Goal: Task Accomplishment & Management: Manage account settings

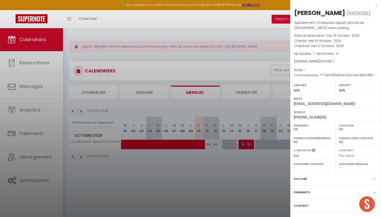
select select "0"
click at [211, 88] on div at bounding box center [190, 108] width 381 height 217
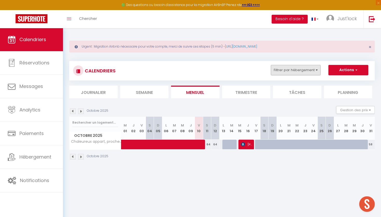
click at [319, 70] on button "Filtrer par hébergement" at bounding box center [296, 70] width 50 height 10
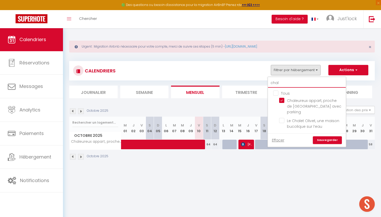
click at [295, 84] on input "chal" at bounding box center [307, 83] width 78 height 9
type input "cha"
checkbox input "false"
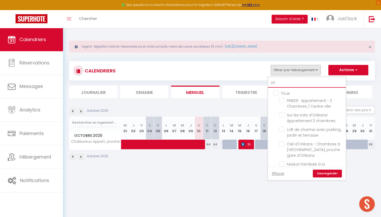
type input "c"
checkbox input "false"
checkbox input "true"
checkbox input "false"
checkbox input "true"
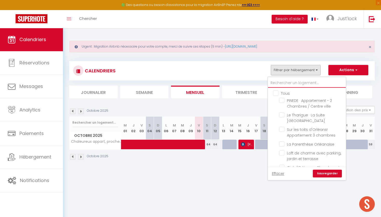
type input "d"
checkbox input "true"
checkbox input "false"
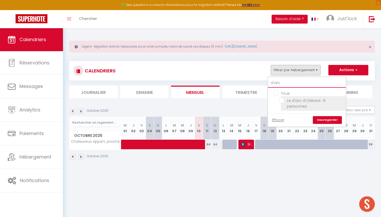
type input "d'arc"
click at [282, 99] on input "Le d'arc d'Orléans- 6 personnes" at bounding box center [311, 100] width 65 height 5
checkbox input "true"
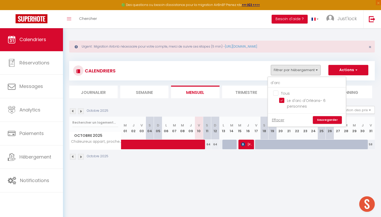
click at [325, 122] on link "Sauvegarder" at bounding box center [327, 120] width 29 height 8
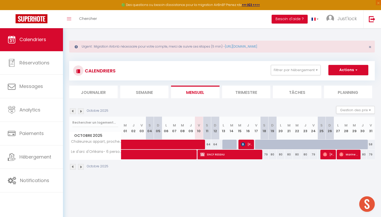
click at [80, 114] on img at bounding box center [81, 112] width 6 height 6
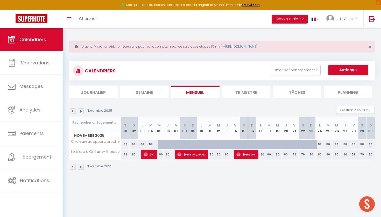
click at [80, 114] on img at bounding box center [81, 112] width 6 height 6
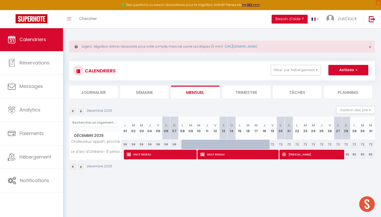
click at [236, 155] on span "SNCF RESEAU" at bounding box center [239, 155] width 78 height 10
select select "KO"
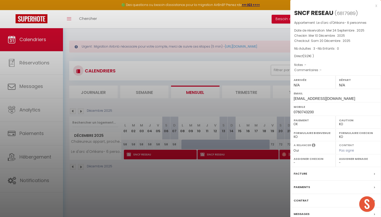
click at [293, 172] on div "Facture" at bounding box center [335, 173] width 91 height 13
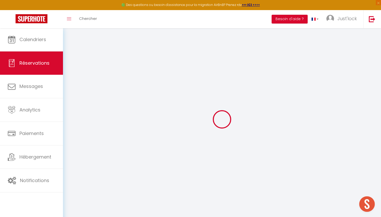
select select
checkbox input "false"
select select
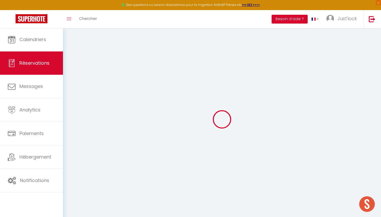
checkbox input "false"
select select
checkbox input "false"
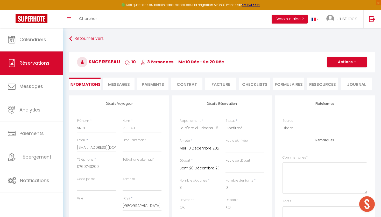
type input "70"
type input "54"
select select
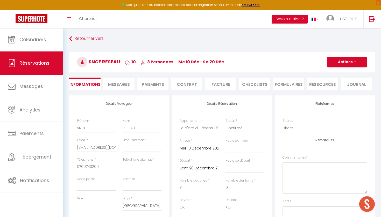
select select
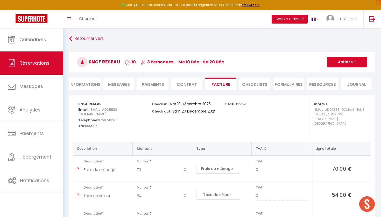
click at [80, 87] on li "Informations" at bounding box center [84, 84] width 31 height 13
select select
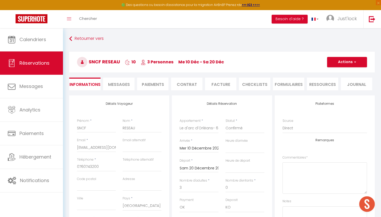
click at [346, 59] on button "Actions" at bounding box center [347, 62] width 40 height 10
click at [339, 86] on link "Supprimer" at bounding box center [341, 87] width 41 height 7
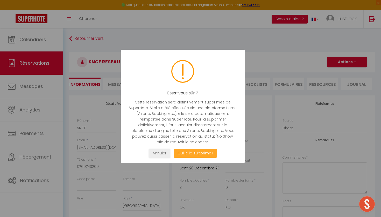
click at [183, 155] on button "Oui je la supprime !" at bounding box center [195, 153] width 43 height 9
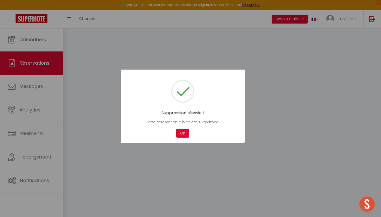
click at [203, 154] on div at bounding box center [190, 108] width 381 height 217
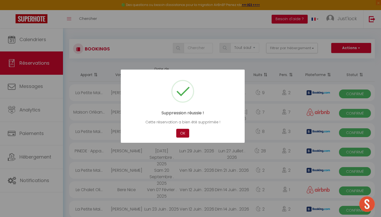
click at [179, 131] on button "OK" at bounding box center [182, 133] width 13 height 9
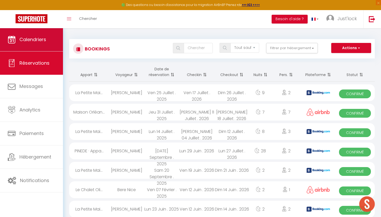
click at [26, 42] on span "Calendriers" at bounding box center [32, 39] width 27 height 6
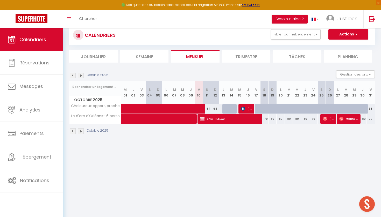
scroll to position [15, 0]
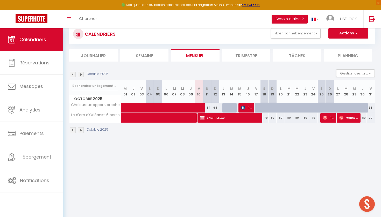
click at [82, 76] on img at bounding box center [81, 75] width 6 height 6
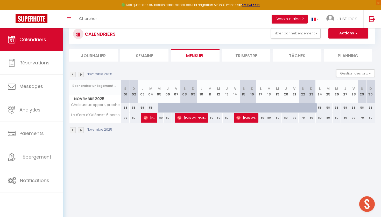
click at [82, 76] on img at bounding box center [81, 75] width 6 height 6
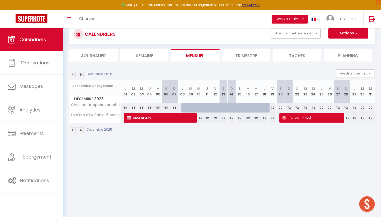
click at [158, 117] on span "SNCF RESEAU" at bounding box center [161, 118] width 69 height 10
select select "OK"
select select "0"
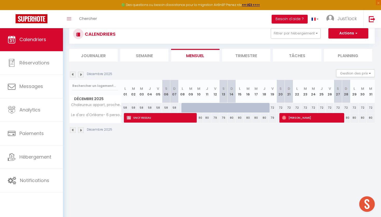
select select "1"
select select
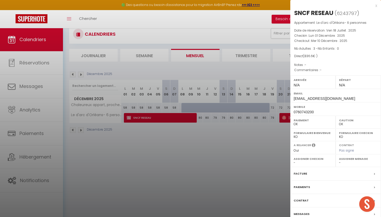
click at [305, 189] on div "Paiements" at bounding box center [335, 187] width 91 height 13
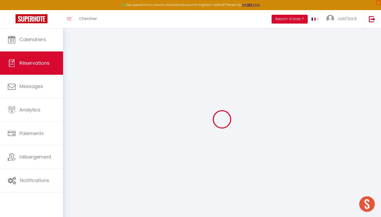
type input "SNCF"
type input "RESEAU"
type input "[EMAIL_ADDRESS][DOMAIN_NAME]"
type input "0760743200"
select select "FR"
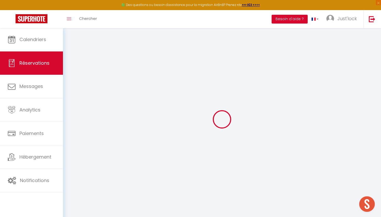
select select "73701"
select select "1"
type input "Lun 01 Décembre 2025"
select select
type input "Mer 10 Décembre 2025"
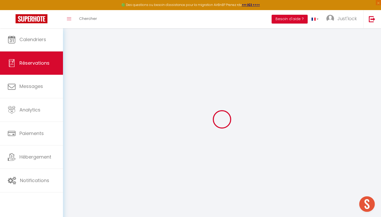
select select
type input "3"
select select "12"
select select
type input "105"
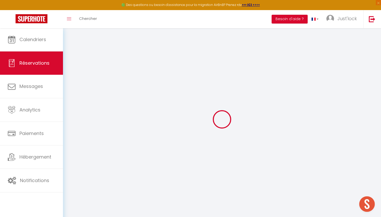
type input "0"
select select
select select "15"
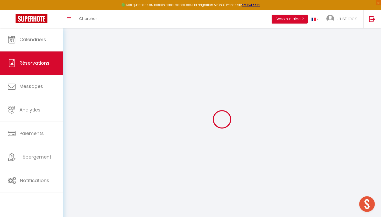
select select
checkbox input "false"
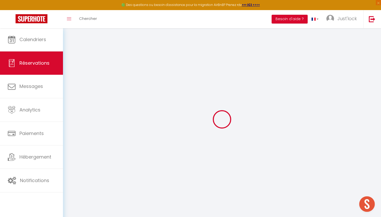
select select
checkbox input "false"
type input "70"
type input "48.6"
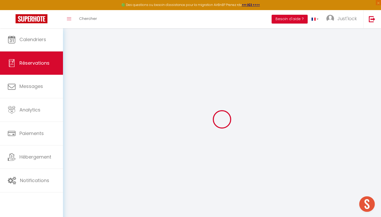
select select
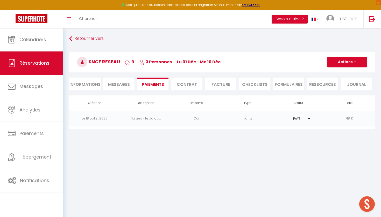
click at [78, 85] on li "Informations" at bounding box center [84, 84] width 31 height 13
select select
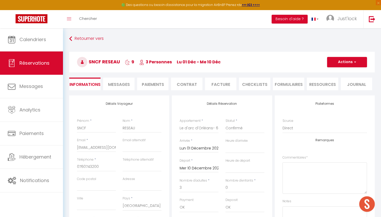
click at [214, 168] on input "Mer 10 Décembre 2025" at bounding box center [199, 168] width 39 height 7
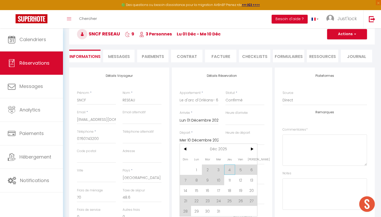
scroll to position [31, 0]
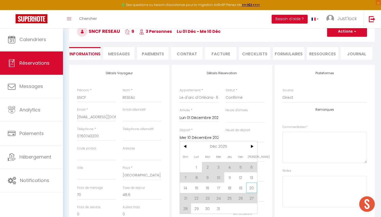
click at [256, 191] on span "20" at bounding box center [251, 188] width 11 height 10
select select
type input "Sam 20 Décembre 2025"
select select
checkbox input "false"
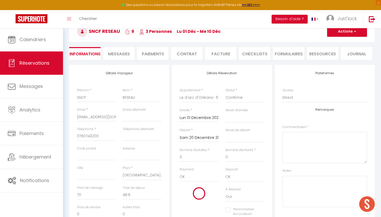
type input "102.6"
select select
type input "1515"
checkbox input "false"
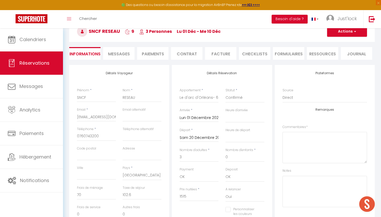
click at [349, 34] on button "Actions" at bounding box center [347, 31] width 40 height 10
click at [341, 45] on link "Enregistrer" at bounding box center [341, 43] width 41 height 7
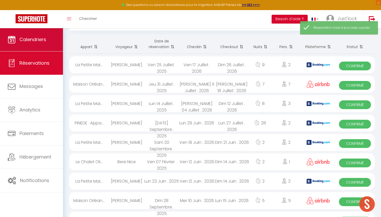
click at [45, 42] on span "Calendriers" at bounding box center [32, 39] width 27 height 6
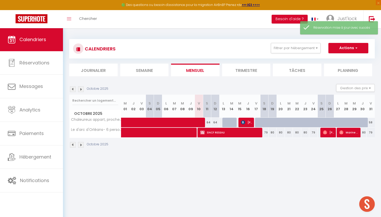
click at [82, 89] on img at bounding box center [81, 90] width 6 height 6
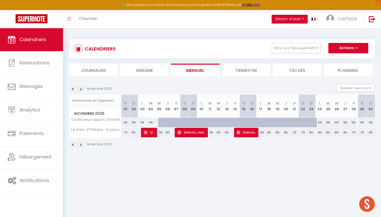
click at [82, 89] on img at bounding box center [81, 90] width 6 height 6
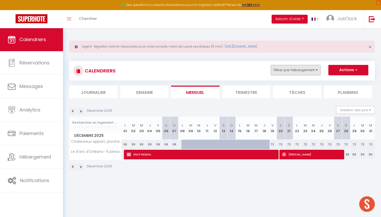
click at [319, 72] on button "Filtrer par hébergement" at bounding box center [296, 70] width 50 height 10
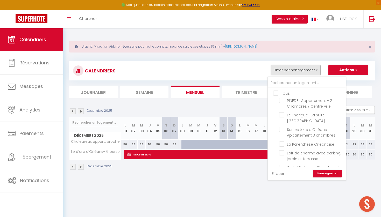
click at [283, 78] on div at bounding box center [307, 82] width 78 height 11
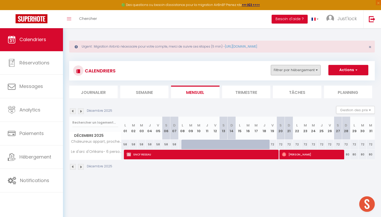
click at [279, 74] on button "Filtrer par hébergement" at bounding box center [296, 70] width 50 height 10
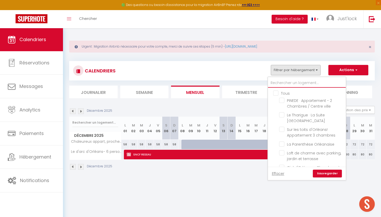
click at [284, 80] on input "text" at bounding box center [307, 83] width 78 height 9
type input "T"
checkbox input "false"
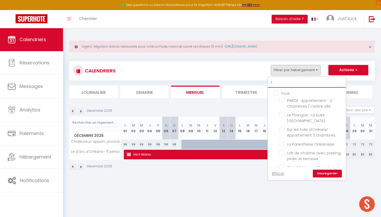
checkbox input "false"
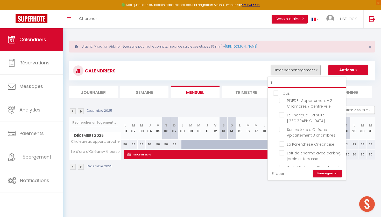
checkbox input "false"
checkbox input "true"
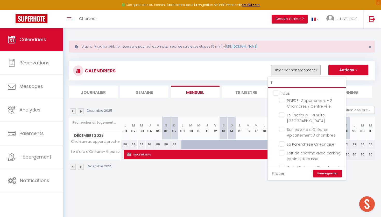
checkbox input "false"
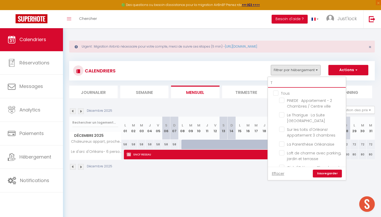
checkbox input "false"
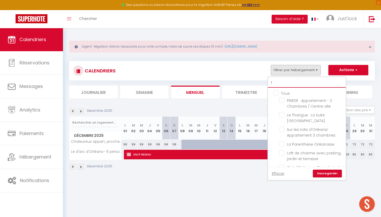
checkbox input "false"
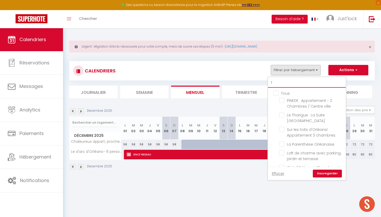
checkbox input "false"
type input "T2"
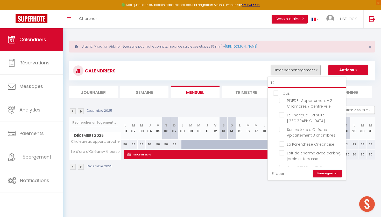
checkbox input "false"
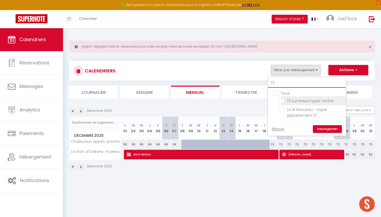
type input "T2"
click at [282, 101] on input "T2 Lumineux hyper centre" at bounding box center [311, 100] width 65 height 5
checkbox input "true"
checkbox input "false"
click at [321, 126] on link "Sauvegarder" at bounding box center [327, 129] width 29 height 8
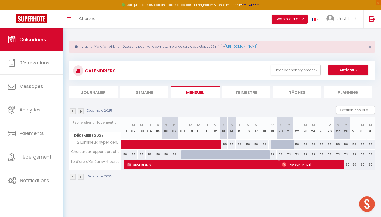
click at [73, 109] on img at bounding box center [73, 112] width 6 height 6
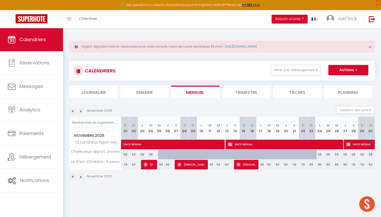
click at [73, 109] on img at bounding box center [73, 112] width 6 height 6
